Goal: Use online tool/utility: Utilize a website feature to perform a specific function

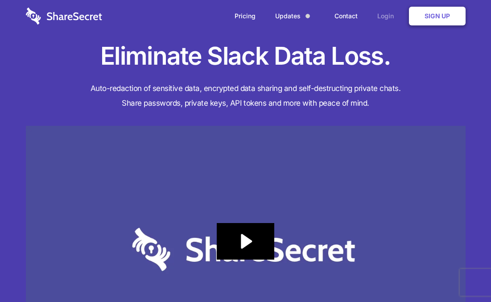
click at [380, 17] on link "Login" at bounding box center [388, 16] width 39 height 28
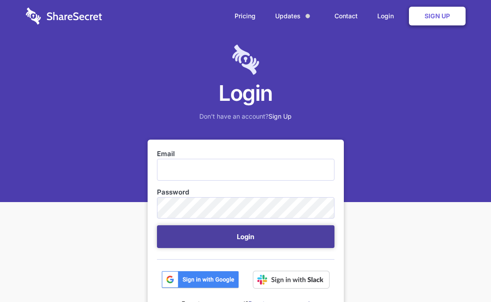
type input "[EMAIL_ADDRESS][DOMAIN_NAME]"
click at [227, 236] on button "Login" at bounding box center [246, 236] width 178 height 23
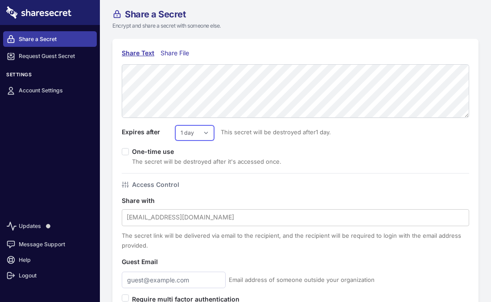
click at [208, 132] on select "1 day 2 days 3 days 4 days 5 days 6 days 7 days" at bounding box center [194, 132] width 39 height 15
select select "7"
click at [175, 125] on select "1 day 2 days 3 days 4 days 5 days 6 days 7 days" at bounding box center [194, 132] width 39 height 15
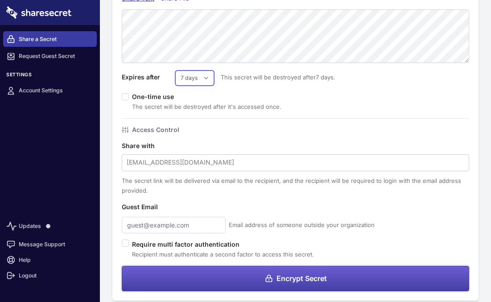
scroll to position [63, 0]
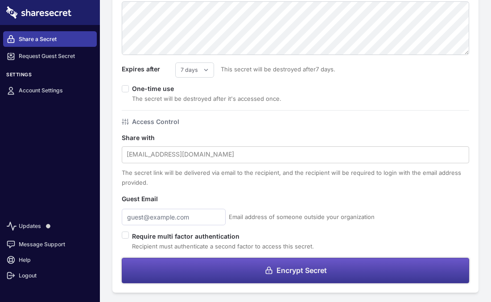
click at [167, 270] on button "Encrypt Secret" at bounding box center [296, 270] width 348 height 25
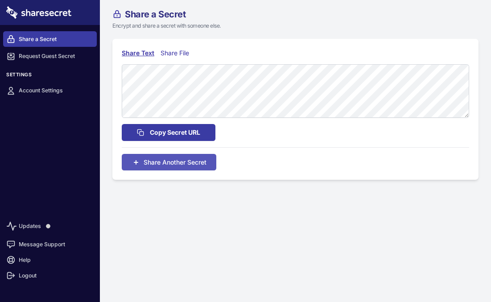
scroll to position [0, 0]
click at [175, 133] on span "Copy Secret URL" at bounding box center [175, 133] width 50 height 10
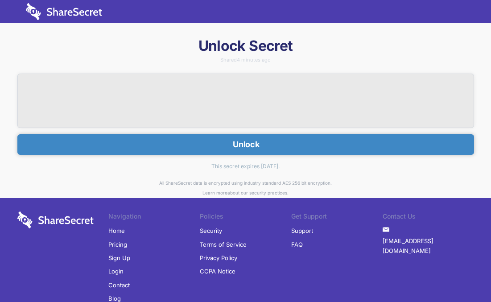
click at [234, 139] on button "Unlock" at bounding box center [245, 144] width 457 height 21
click at [224, 147] on button "Unlock" at bounding box center [245, 144] width 457 height 21
